Goal: Task Accomplishment & Management: Manage account settings

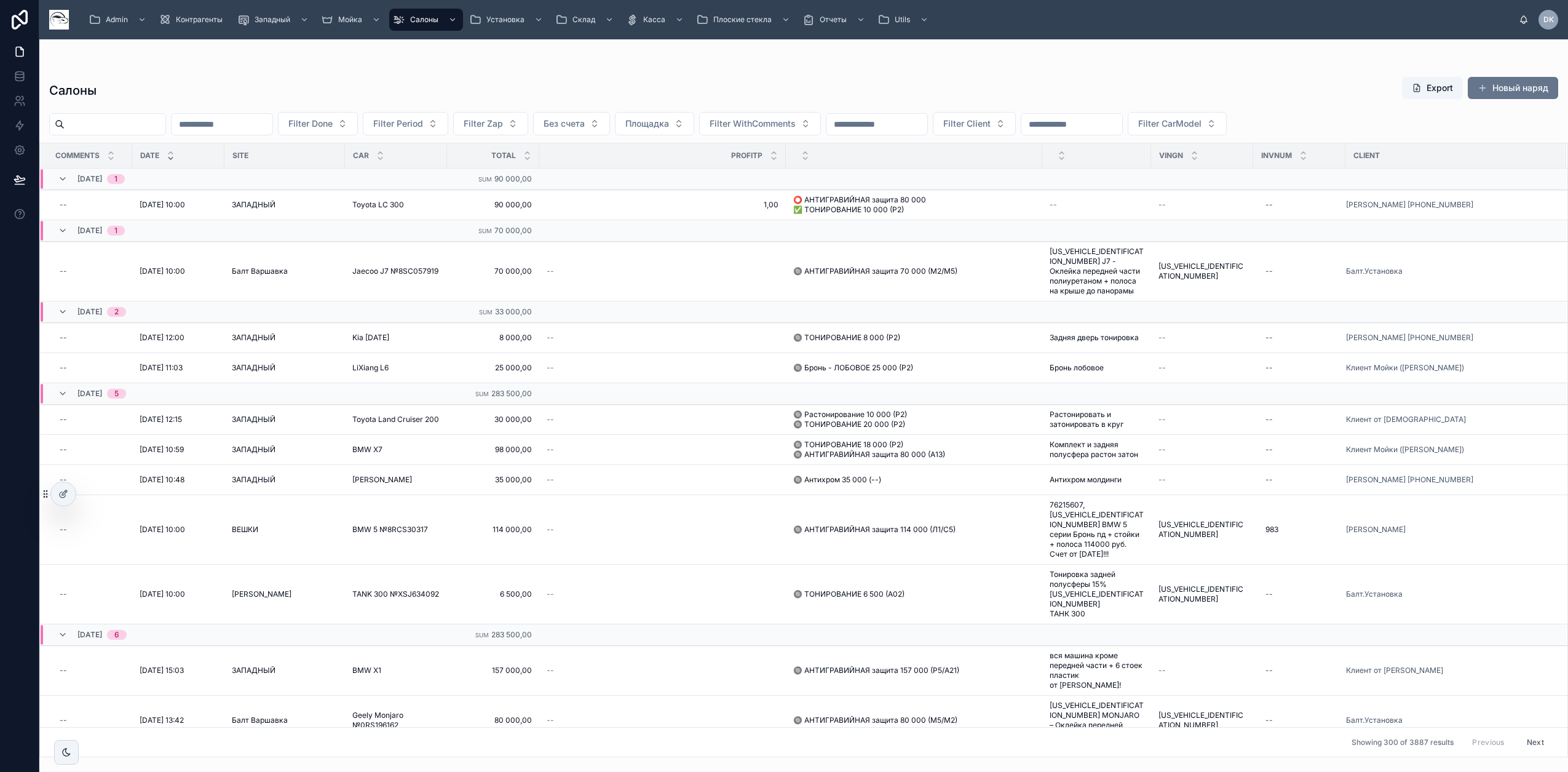
click at [205, 50] on div "Салоны Export Новый наряд Filter Done Filter Period Filter Zap Без счета Площад…" at bounding box center [804, 399] width 1528 height 718
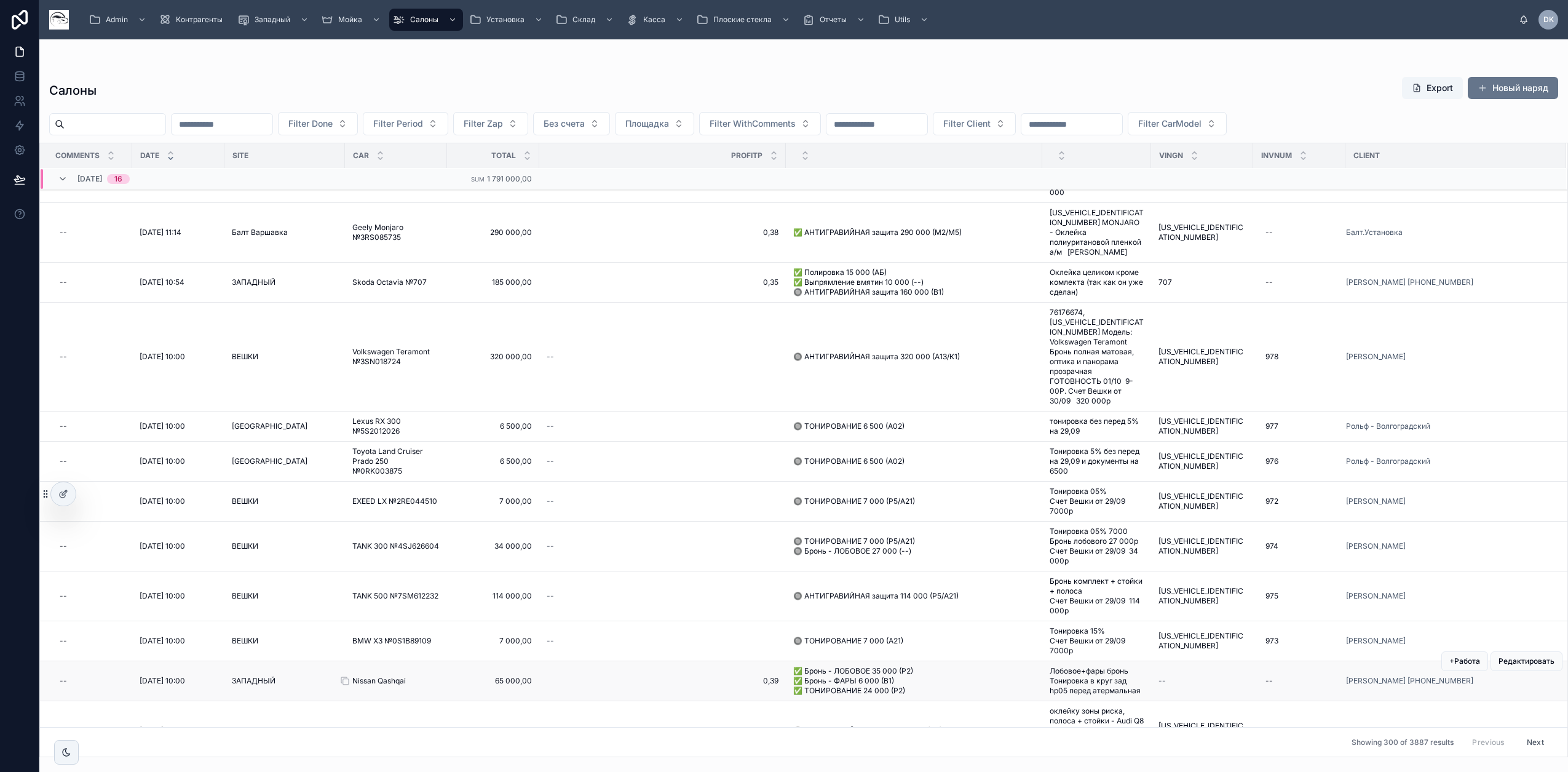
scroll to position [1307, 0]
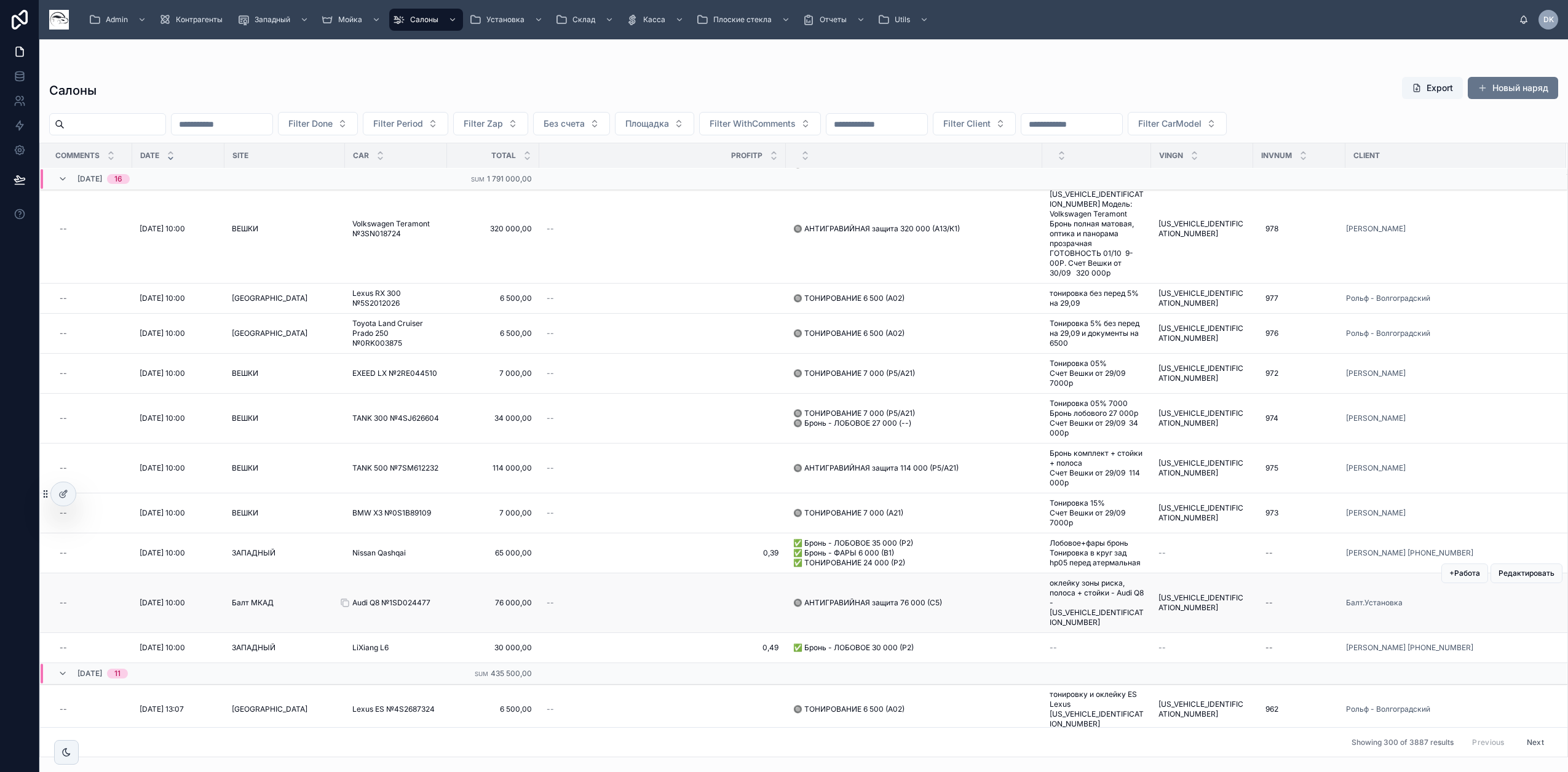
click at [401, 598] on span "Audi Q8 №1SD024477" at bounding box center [391, 603] width 78 height 10
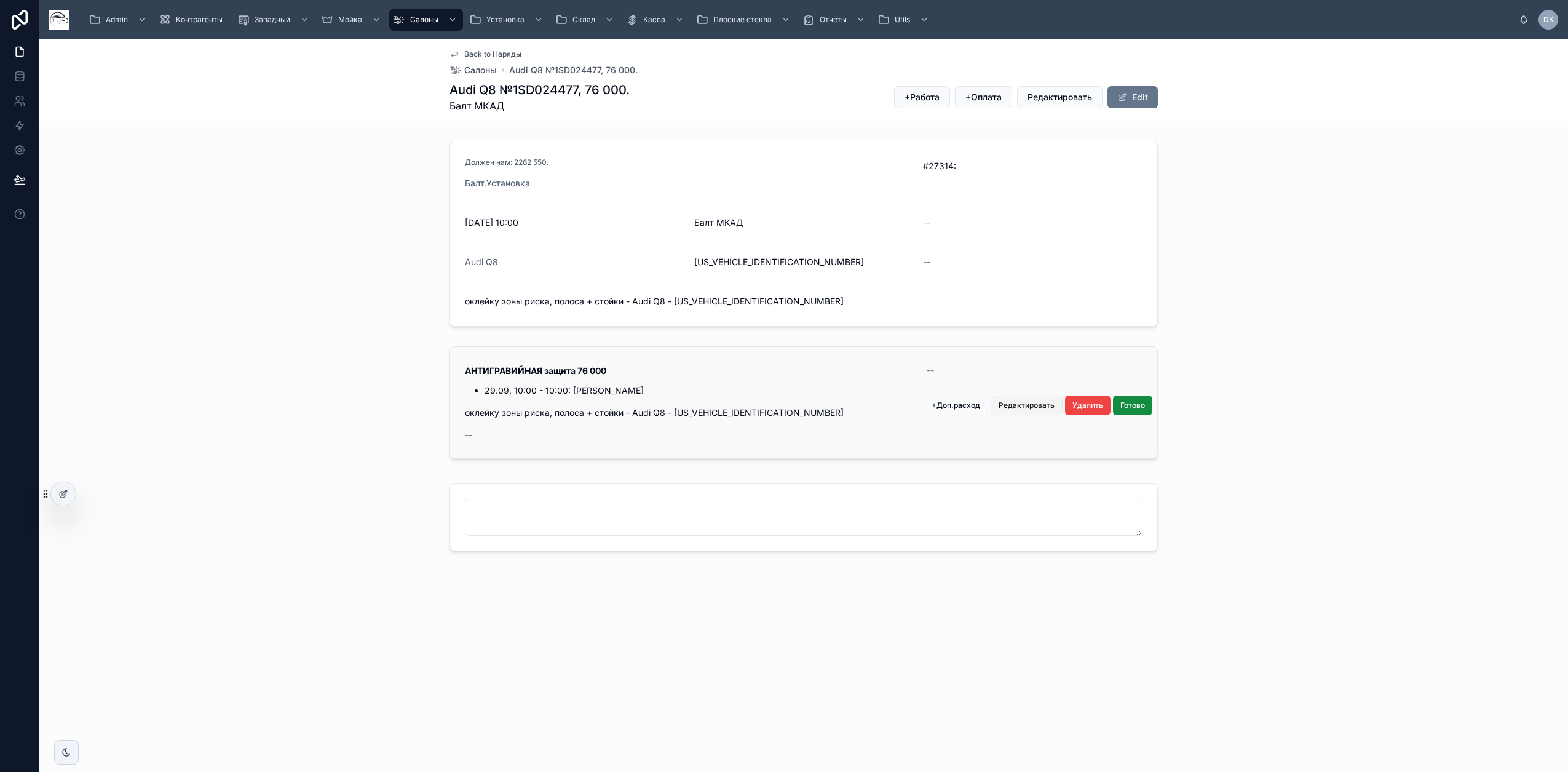
click at [1036, 406] on span "Редактировать" at bounding box center [1026, 405] width 56 height 10
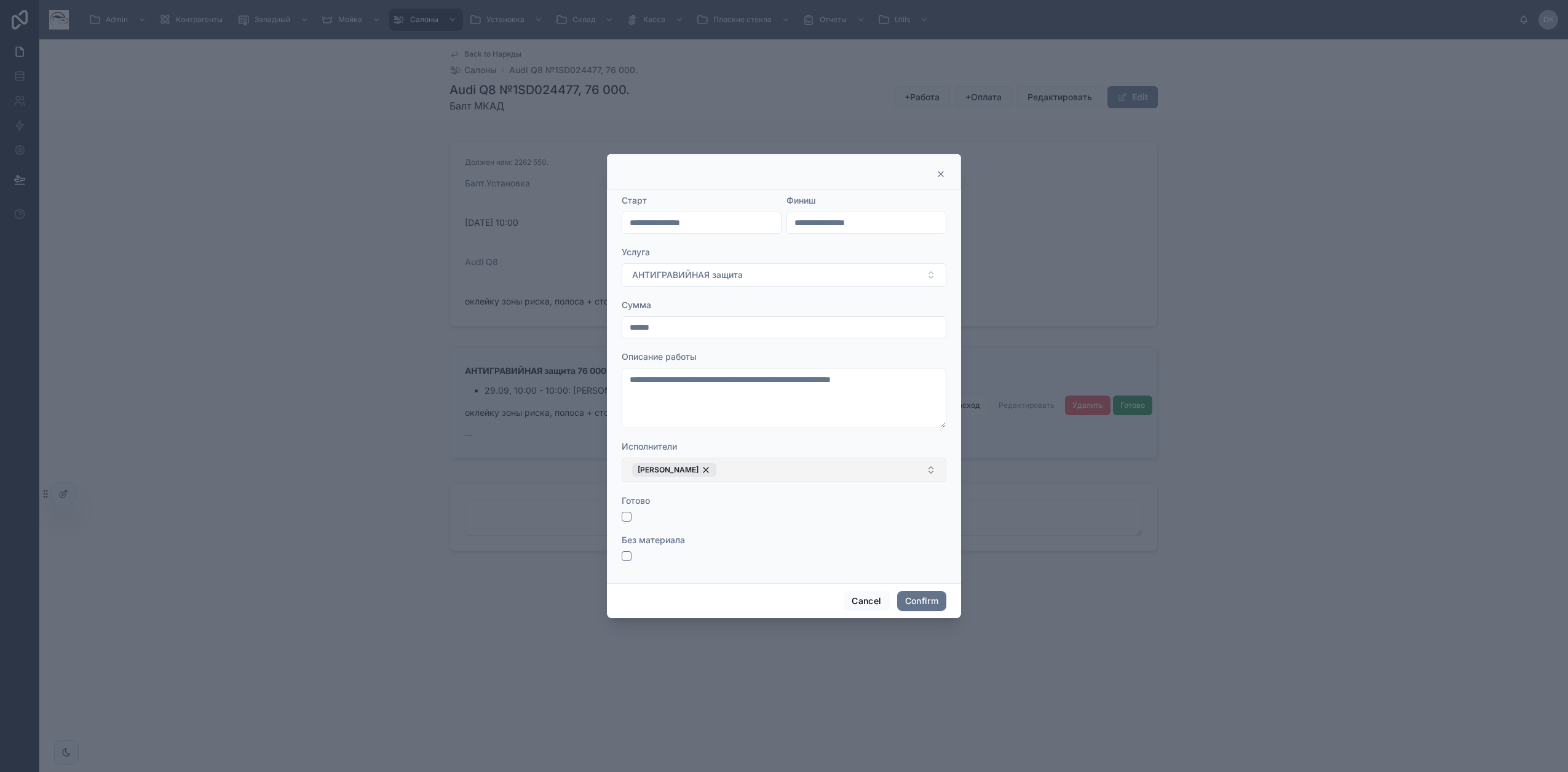
click at [775, 469] on button "[PERSON_NAME]" at bounding box center [784, 470] width 325 height 25
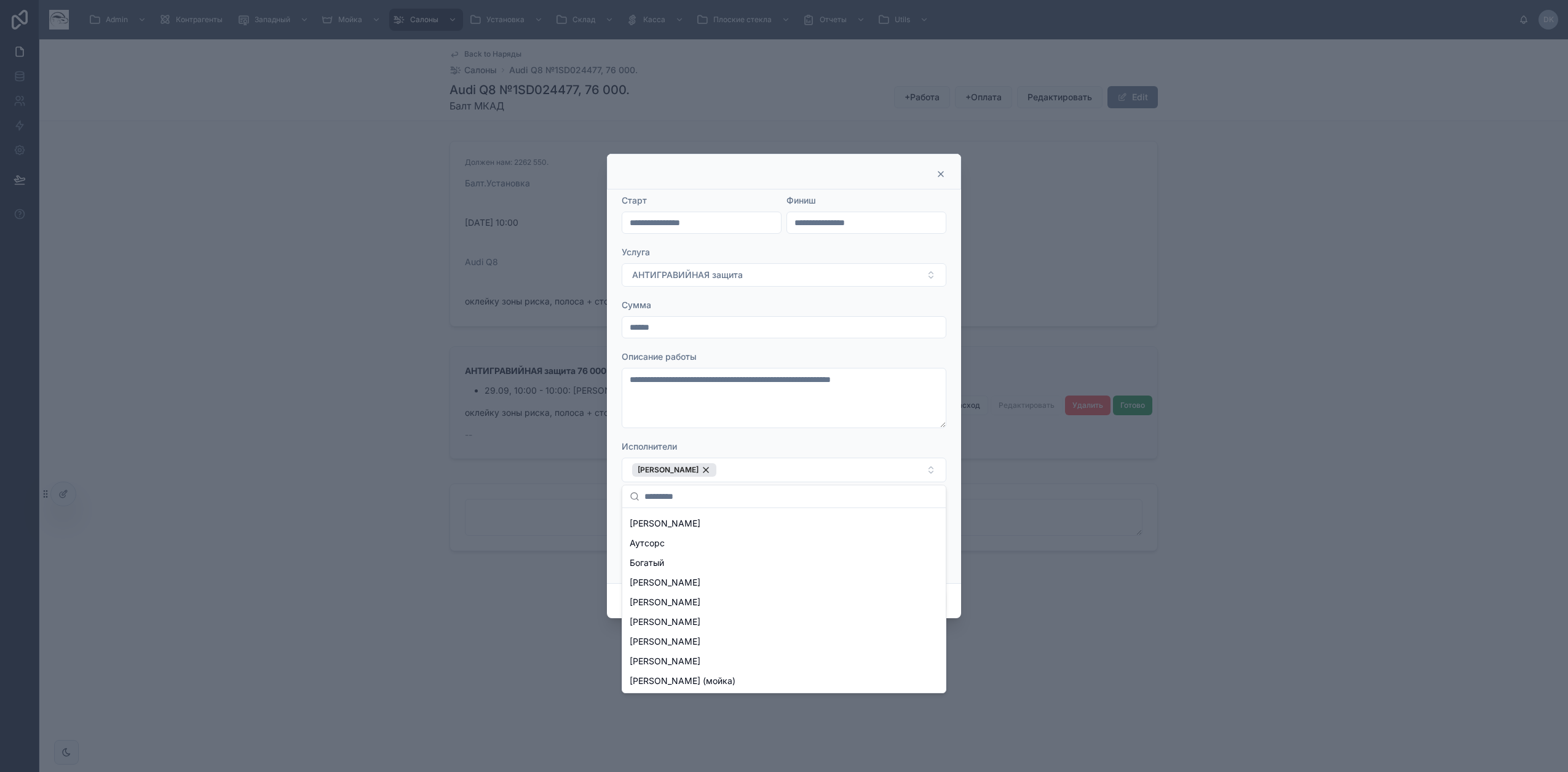
scroll to position [154, 0]
click at [720, 565] on div "[PERSON_NAME]" at bounding box center [784, 563] width 318 height 19
click at [836, 438] on form "**********" at bounding box center [784, 384] width 325 height 379
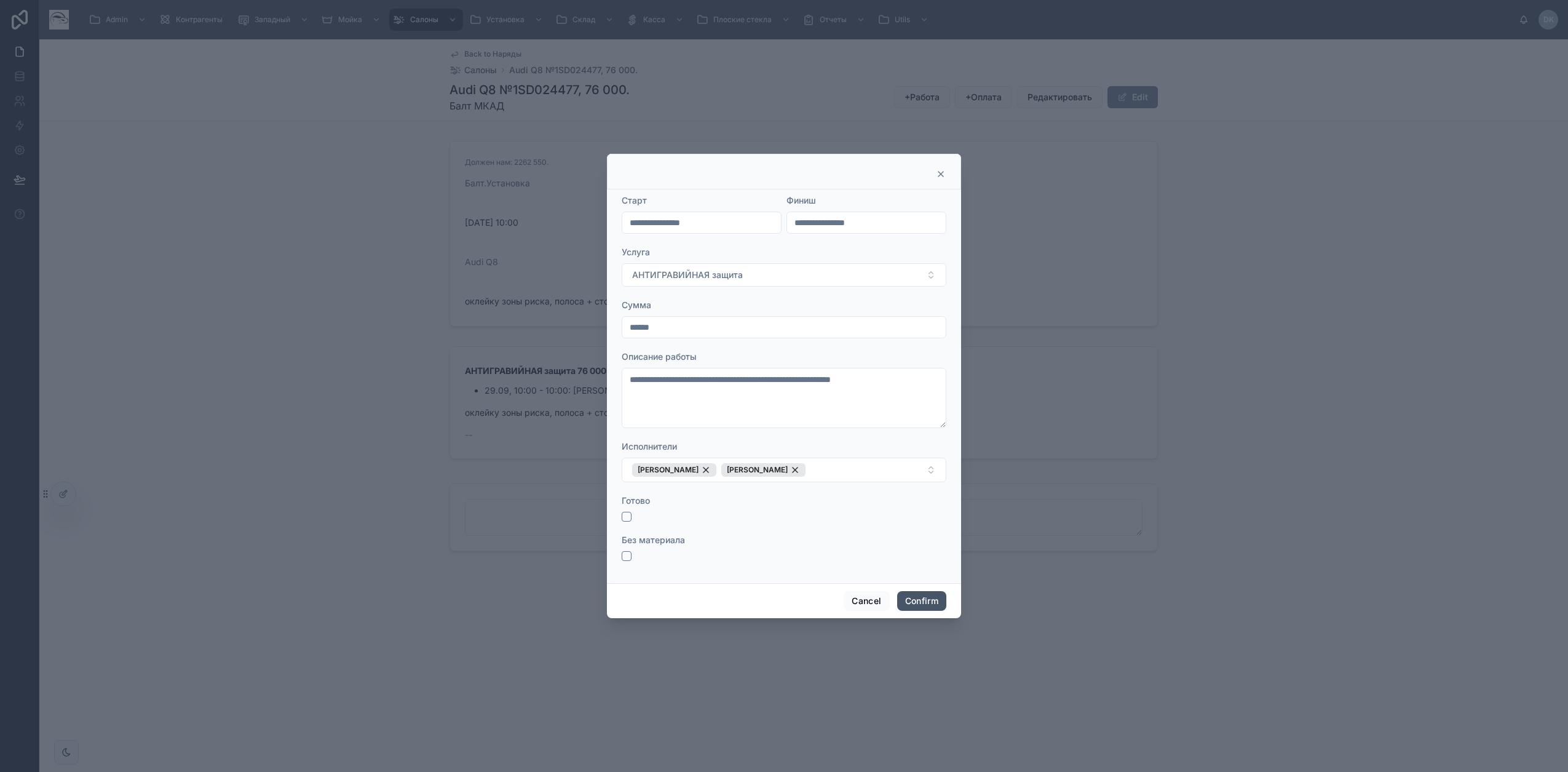
click at [938, 609] on button "Confirm" at bounding box center [922, 600] width 49 height 19
